Goal: Task Accomplishment & Management: Complete application form

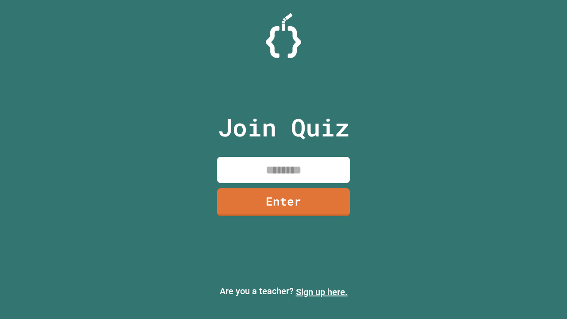
click at [322, 292] on link "Sign up here." at bounding box center [322, 292] width 52 height 11
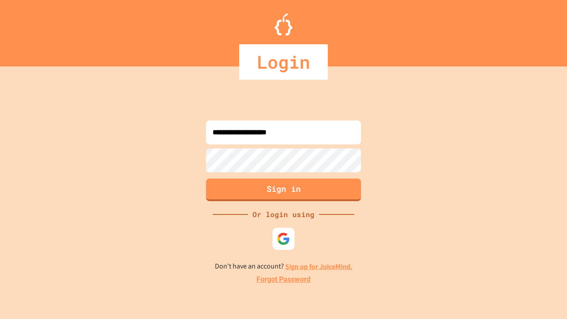
type input "**********"
